Goal: Task Accomplishment & Management: Use online tool/utility

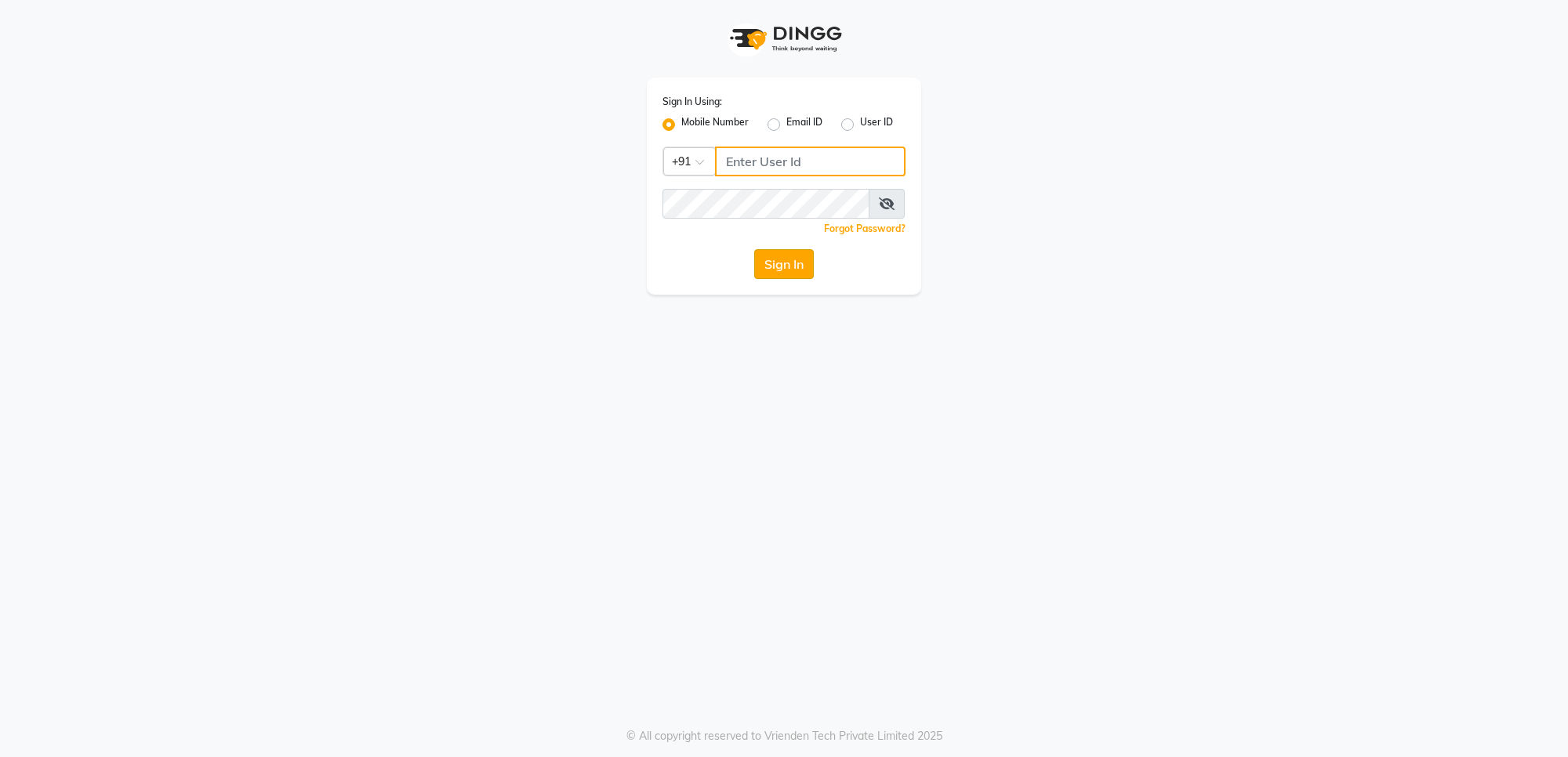
type input "7559110967"
click at [786, 256] on button "Sign In" at bounding box center [783, 264] width 59 height 30
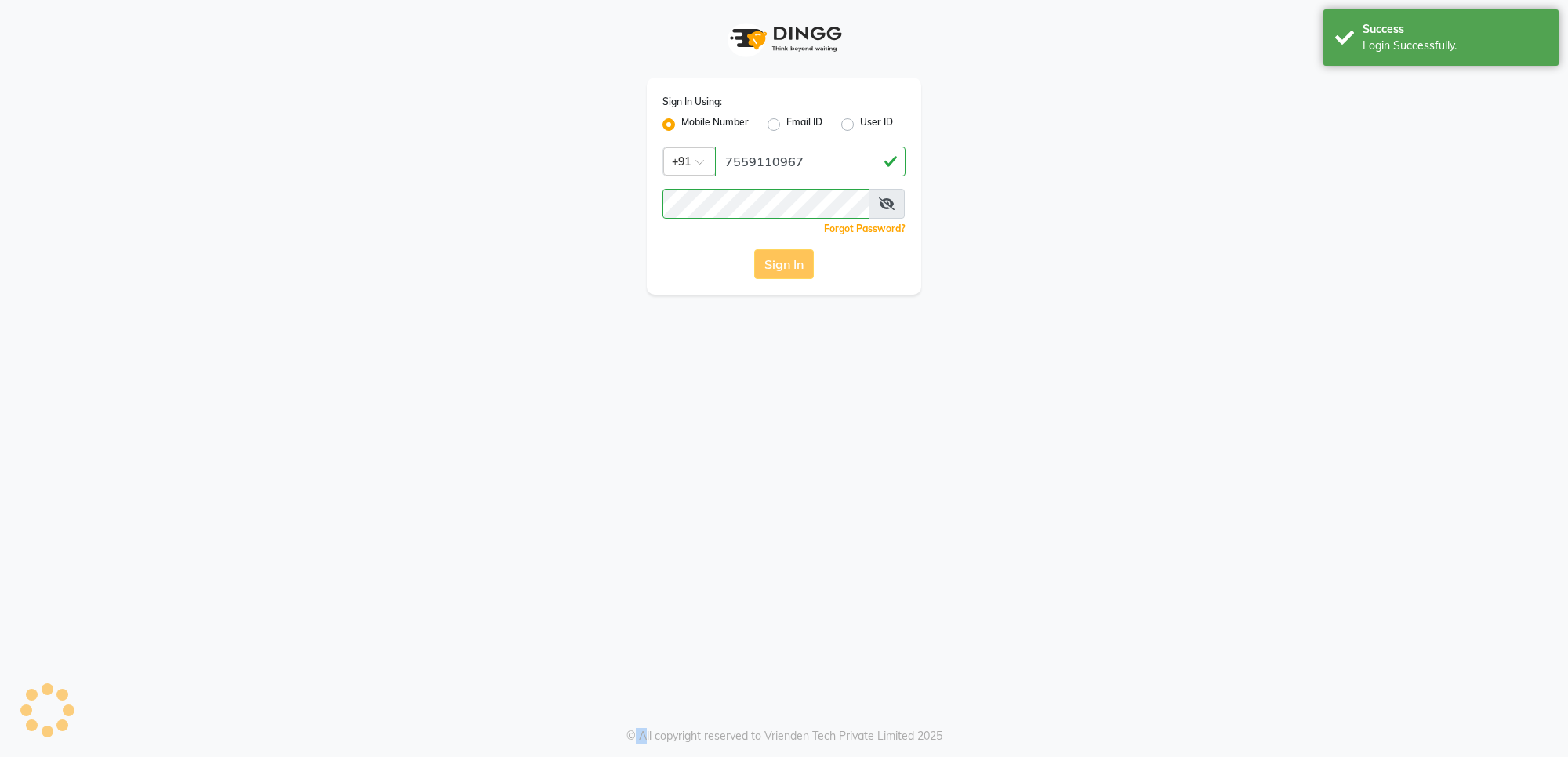
click at [786, 256] on div "Sign In" at bounding box center [784, 264] width 243 height 30
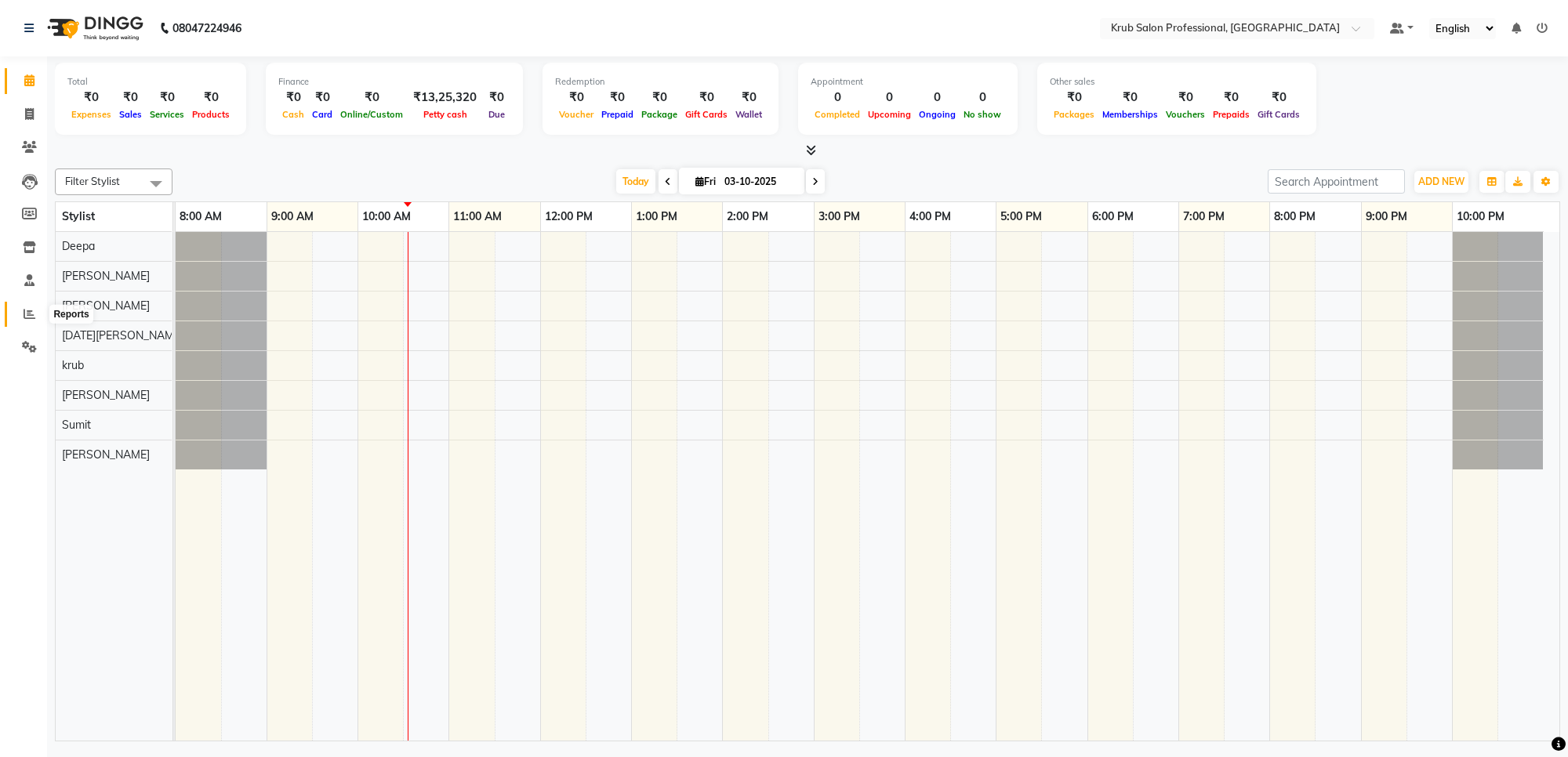
click at [29, 310] on icon at bounding box center [29, 314] width 11 height 11
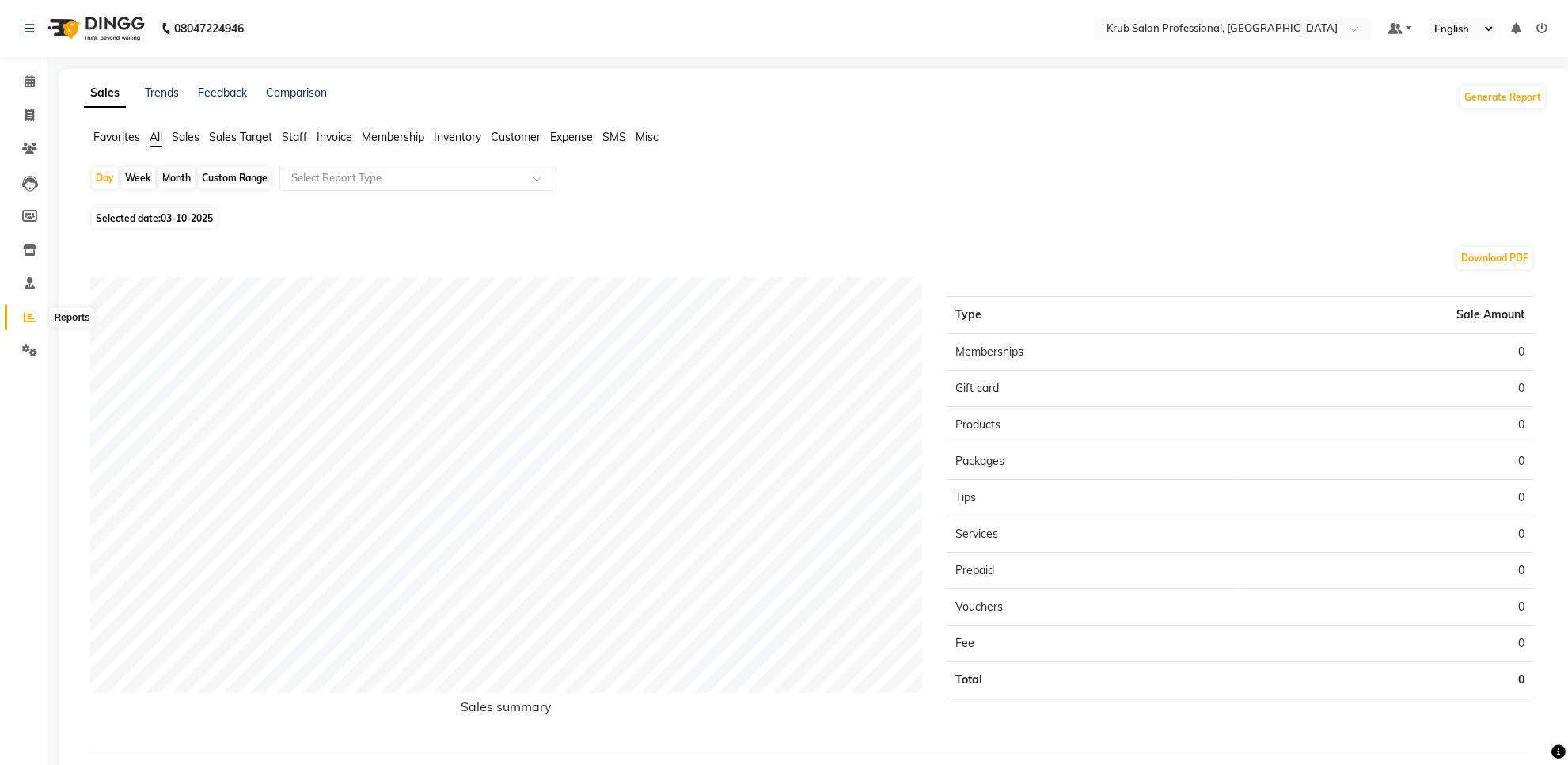
click at [25, 322] on icon at bounding box center [29, 317] width 12 height 12
click at [26, 315] on icon at bounding box center [29, 317] width 12 height 12
click at [179, 179] on div "Month" at bounding box center [176, 178] width 37 height 22
select select "10"
select select "2025"
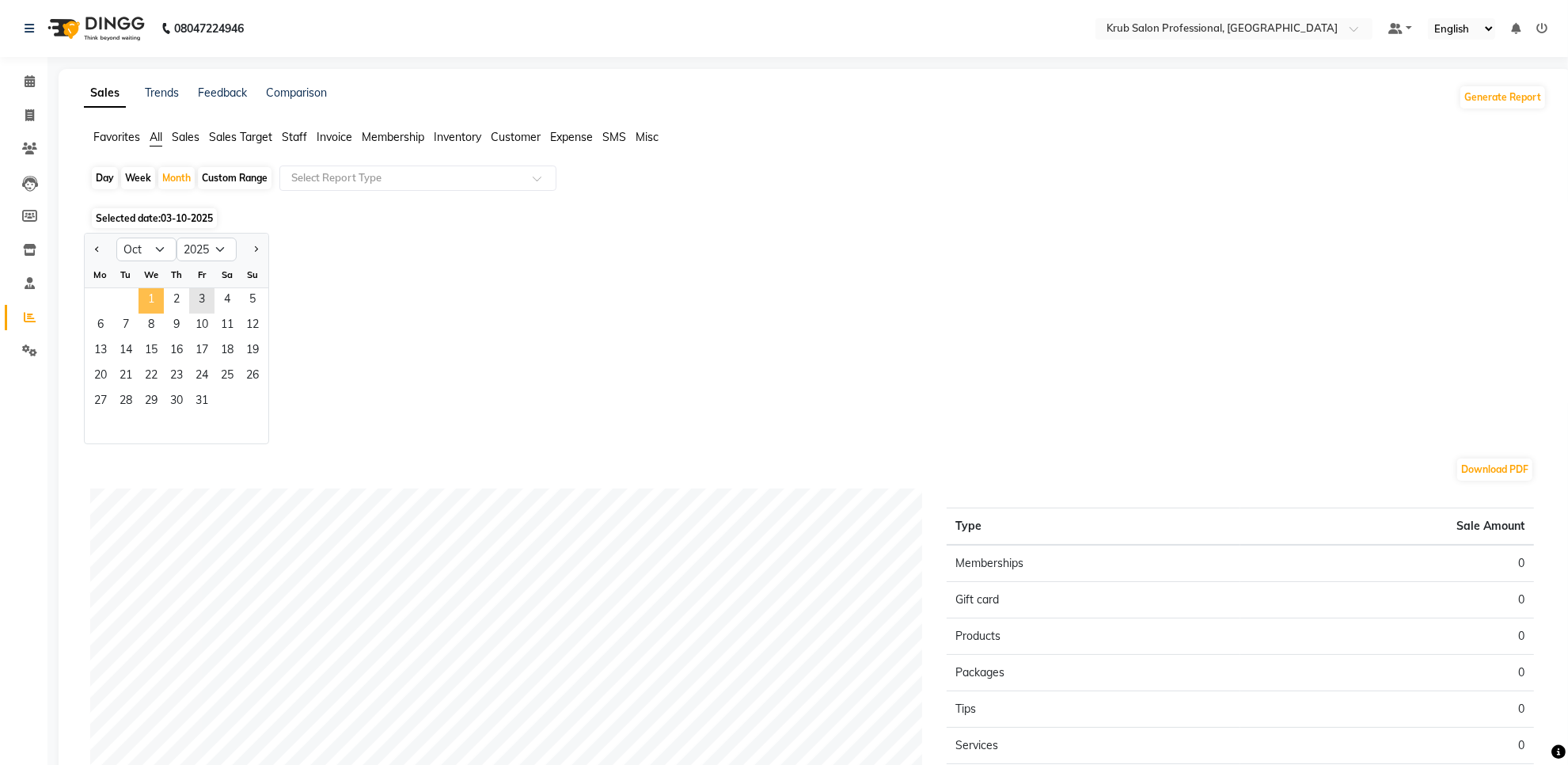
click at [149, 298] on span "1" at bounding box center [151, 301] width 25 height 25
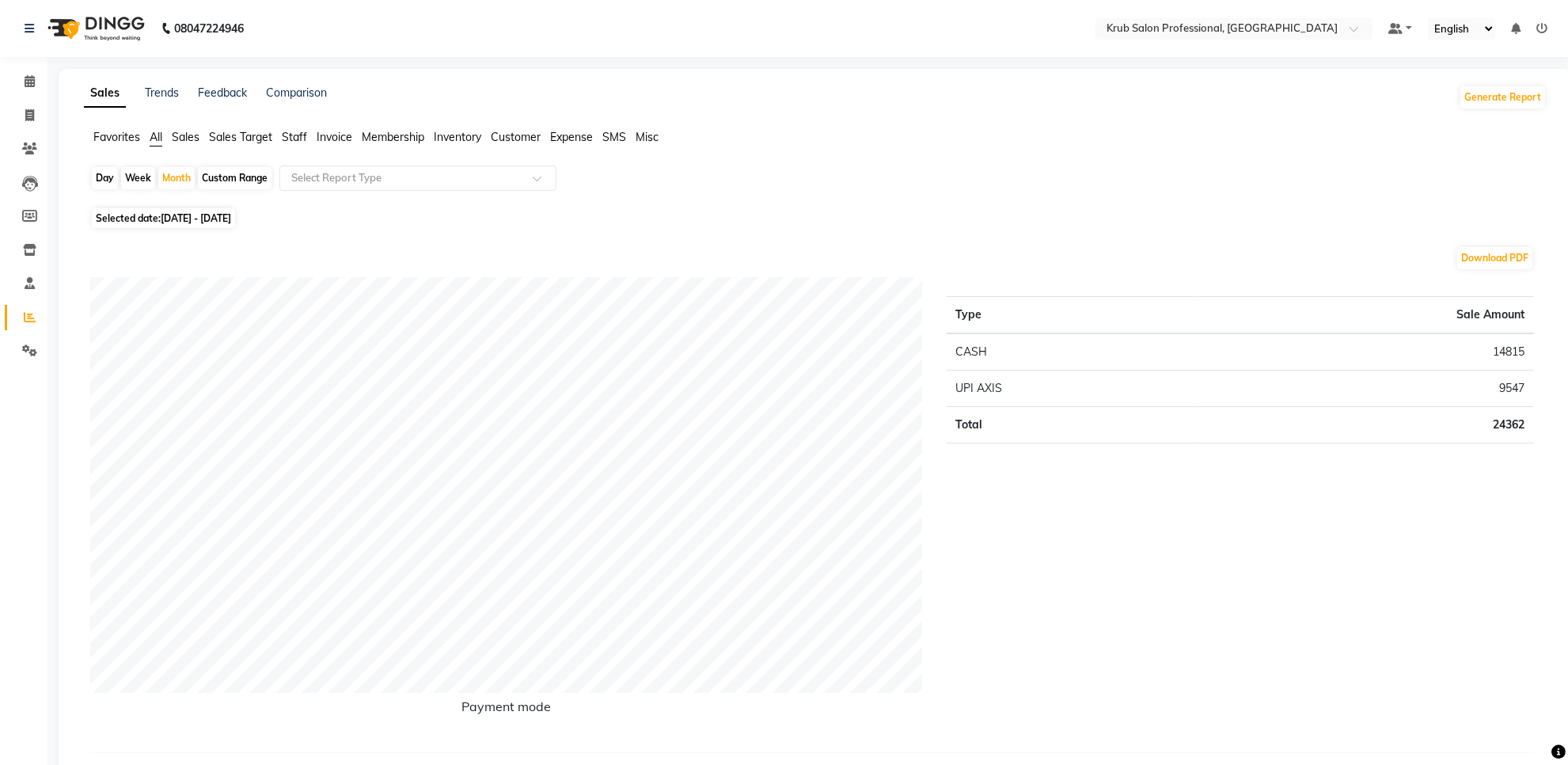
click at [235, 172] on div "Custom Range" at bounding box center [235, 178] width 74 height 22
select select "10"
select select "2025"
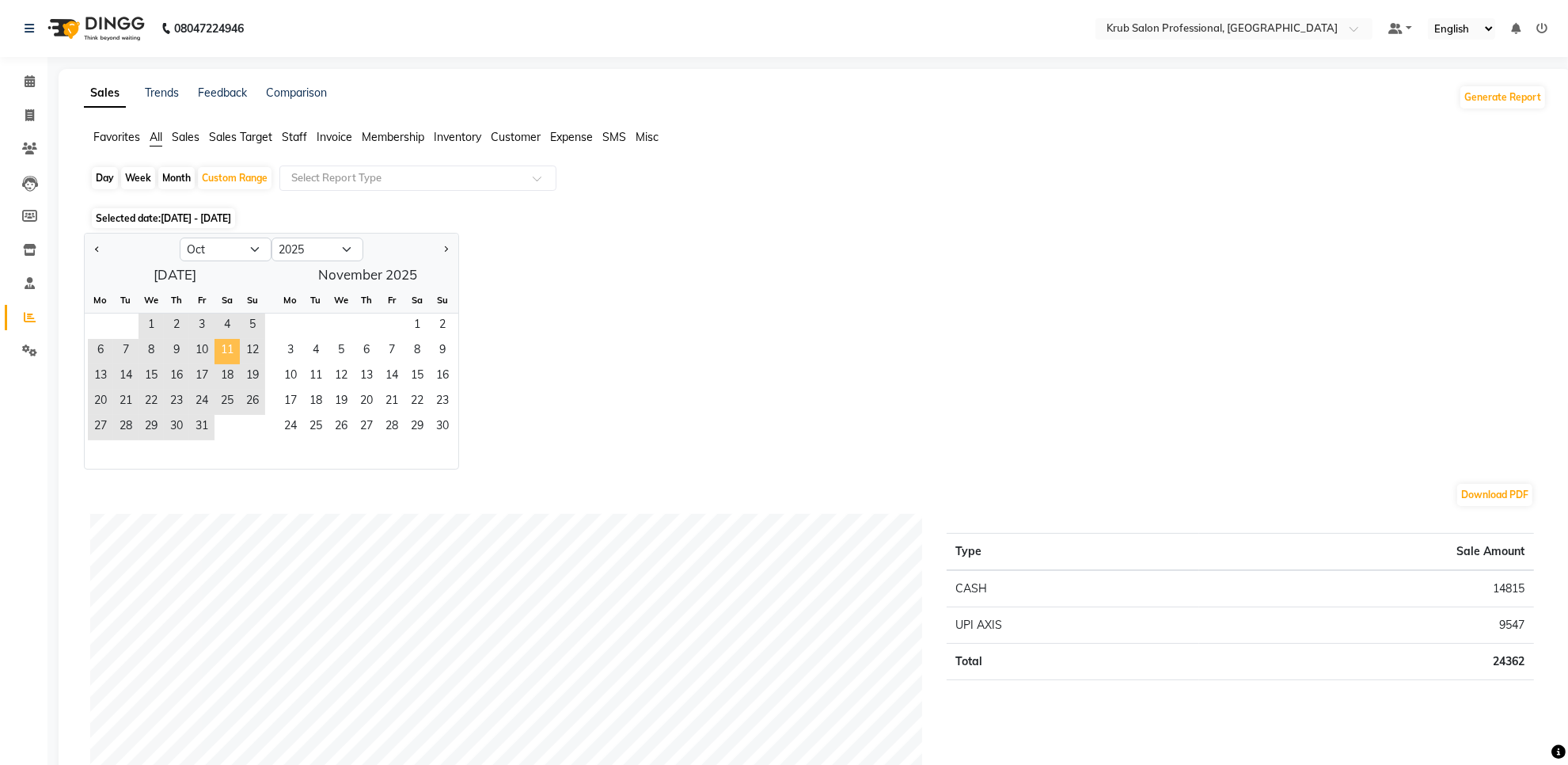
click at [219, 348] on span "11" at bounding box center [227, 352] width 25 height 25
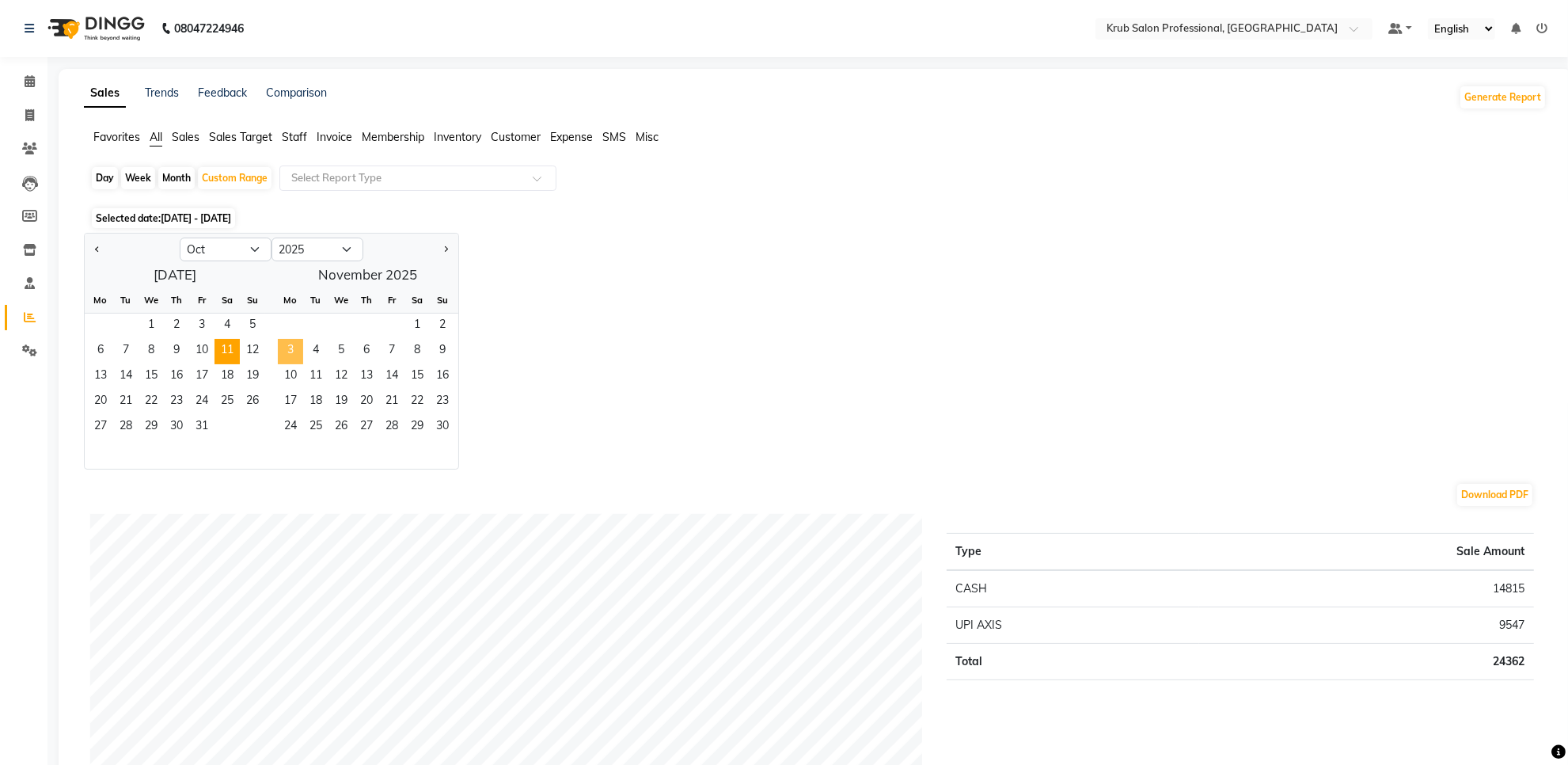
click at [293, 354] on span "3" at bounding box center [290, 352] width 25 height 25
